Goal: Task Accomplishment & Management: Use online tool/utility

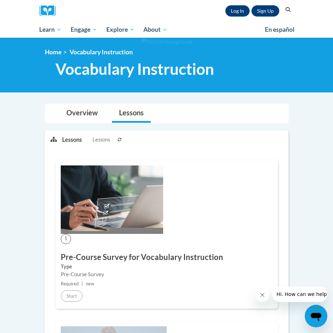
scroll to position [141, 0]
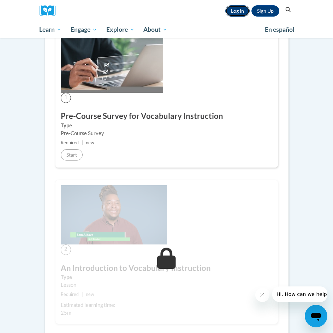
drag, startPoint x: 239, startPoint y: 13, endPoint x: 230, endPoint y: 10, distance: 9.5
click at [239, 13] on link "Log In" at bounding box center [237, 10] width 24 height 11
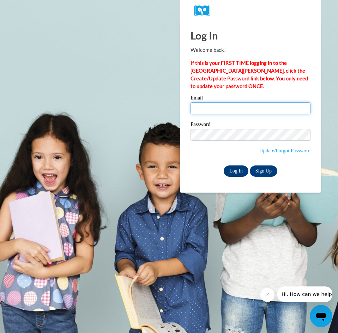
type input "salinm7@collierschools.com"
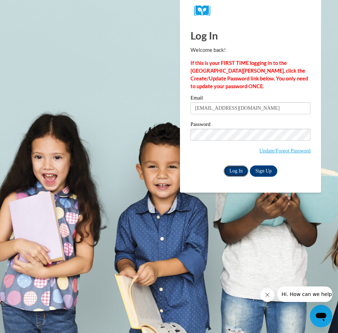
drag, startPoint x: 239, startPoint y: 171, endPoint x: 233, endPoint y: 165, distance: 9.0
click at [239, 171] on input "Log In" at bounding box center [236, 171] width 25 height 11
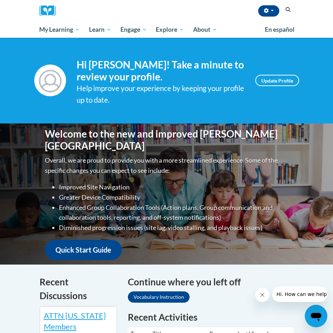
scroll to position [106, 0]
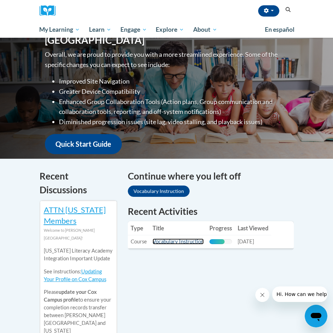
click at [182, 242] on link "Vocabulary Instruction" at bounding box center [178, 242] width 51 height 6
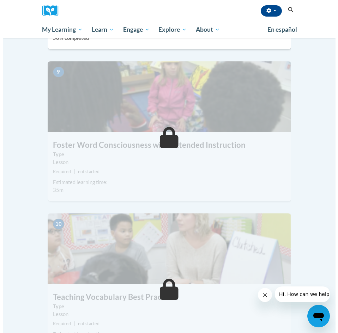
scroll to position [1483, 0]
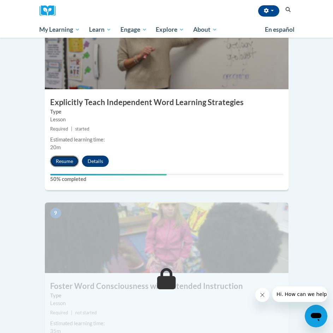
click at [63, 156] on button "Resume" at bounding box center [64, 161] width 29 height 11
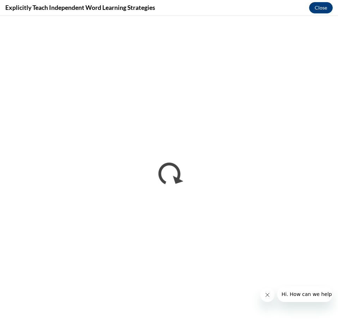
scroll to position [0, 0]
